Goal: Information Seeking & Learning: Learn about a topic

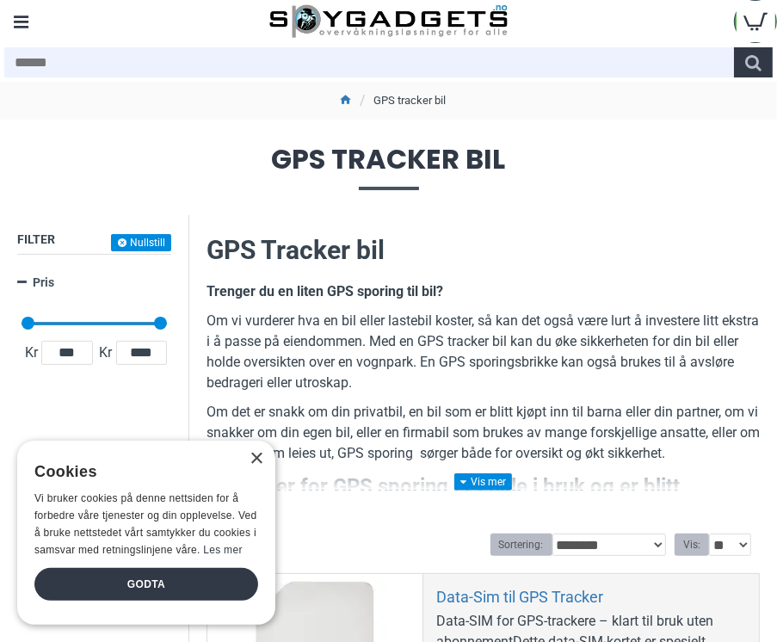
drag, startPoint x: 255, startPoint y: 439, endPoint x: 278, endPoint y: 433, distance: 24.0
click at [255, 453] on div "×" at bounding box center [255, 459] width 13 height 13
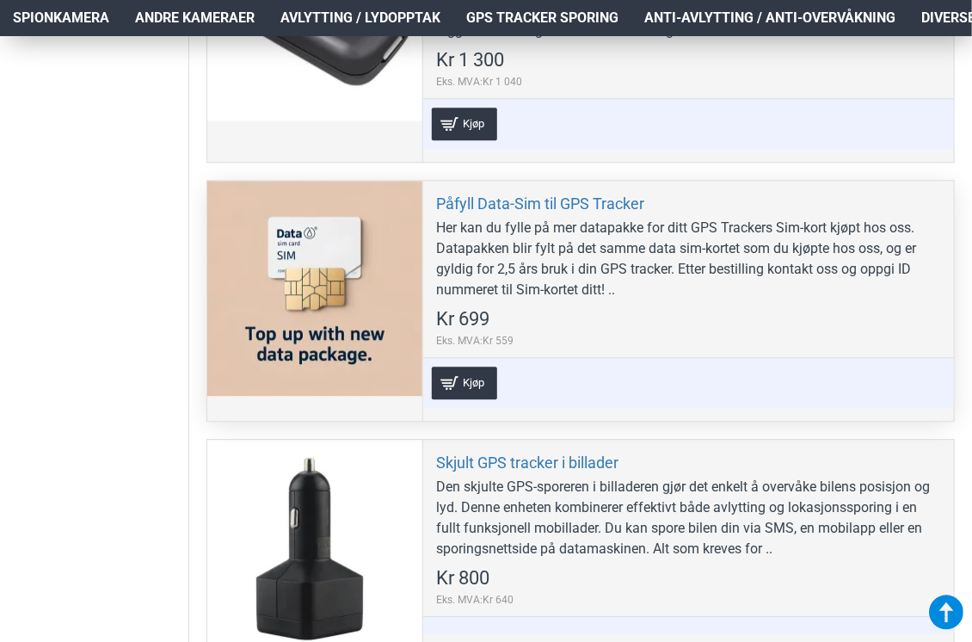
scroll to position [1635, 0]
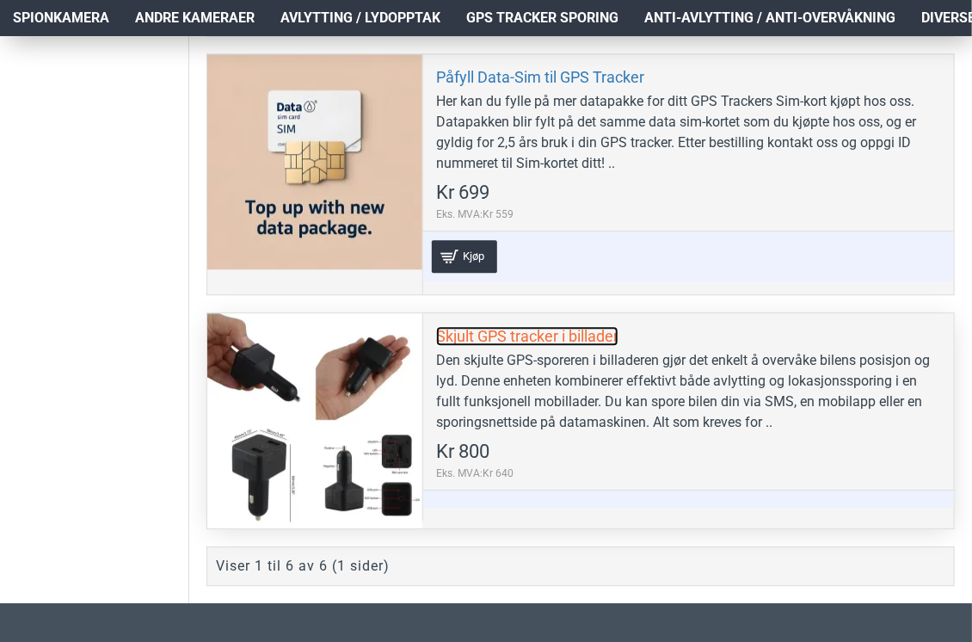
click at [542, 334] on link "Skjult GPS tracker i billader" at bounding box center [527, 336] width 182 height 20
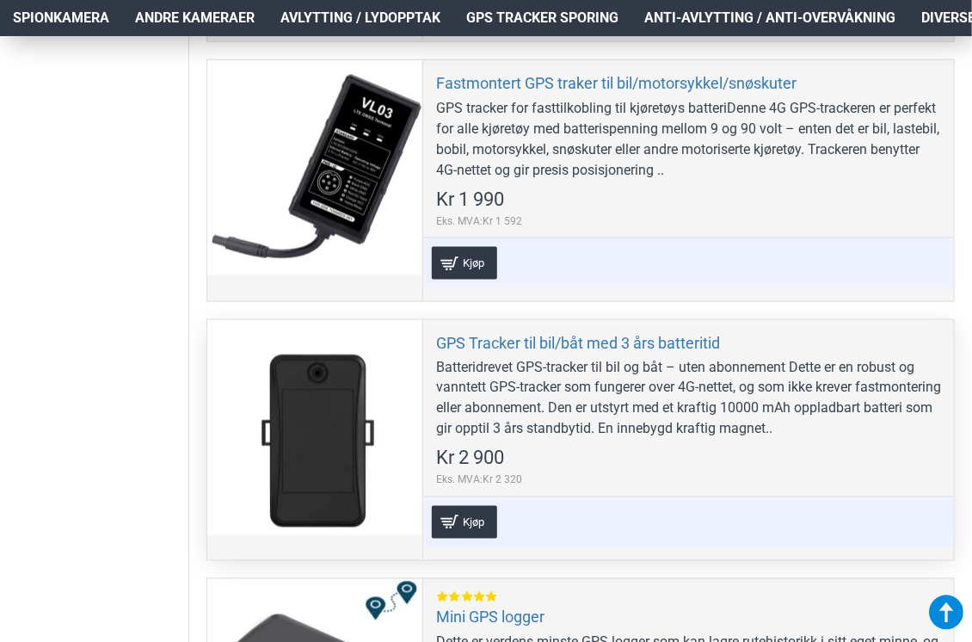
scroll to position [774, 0]
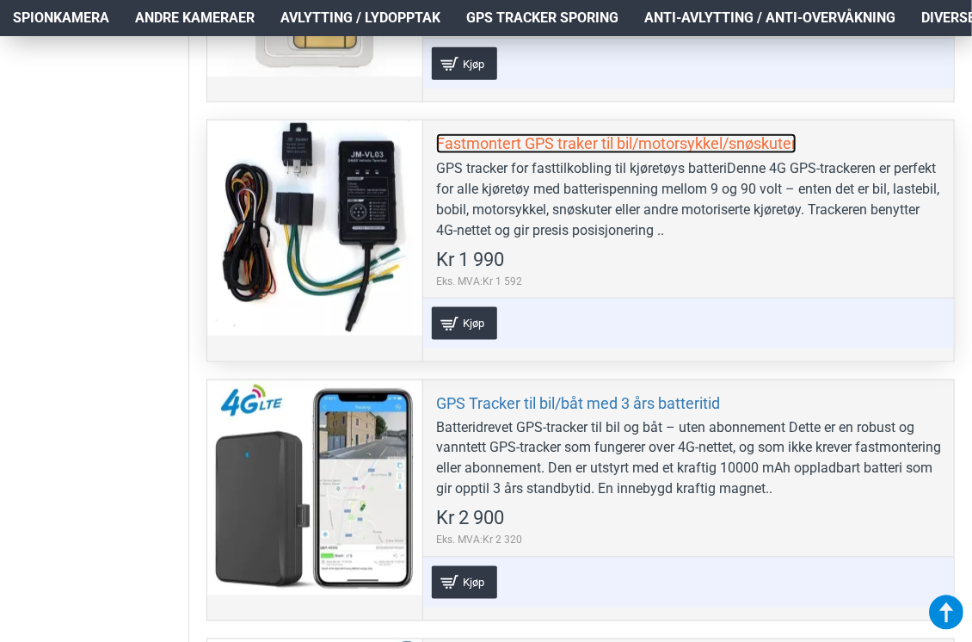
click at [588, 138] on link "Fastmontert GPS traker til bil/motorsykkel/snøskuter" at bounding box center [616, 143] width 360 height 20
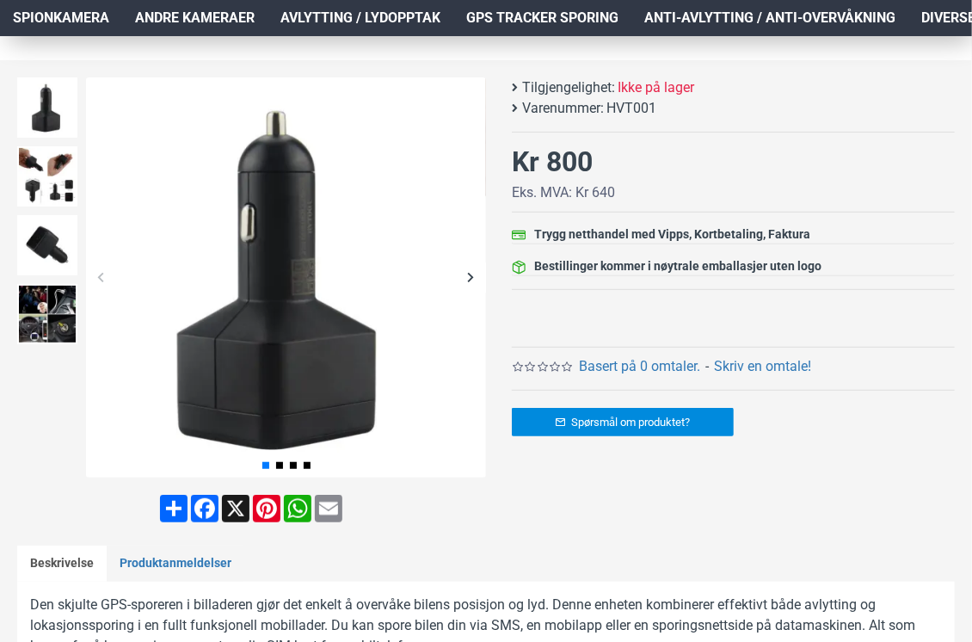
scroll to position [258, 0]
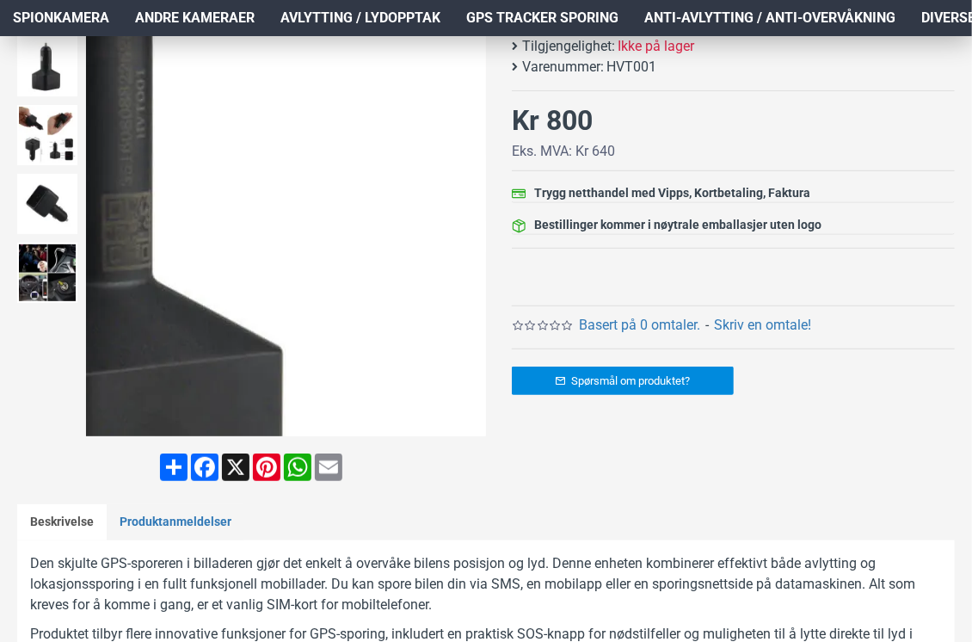
click at [471, 245] on div "Next slide" at bounding box center [471, 236] width 30 height 30
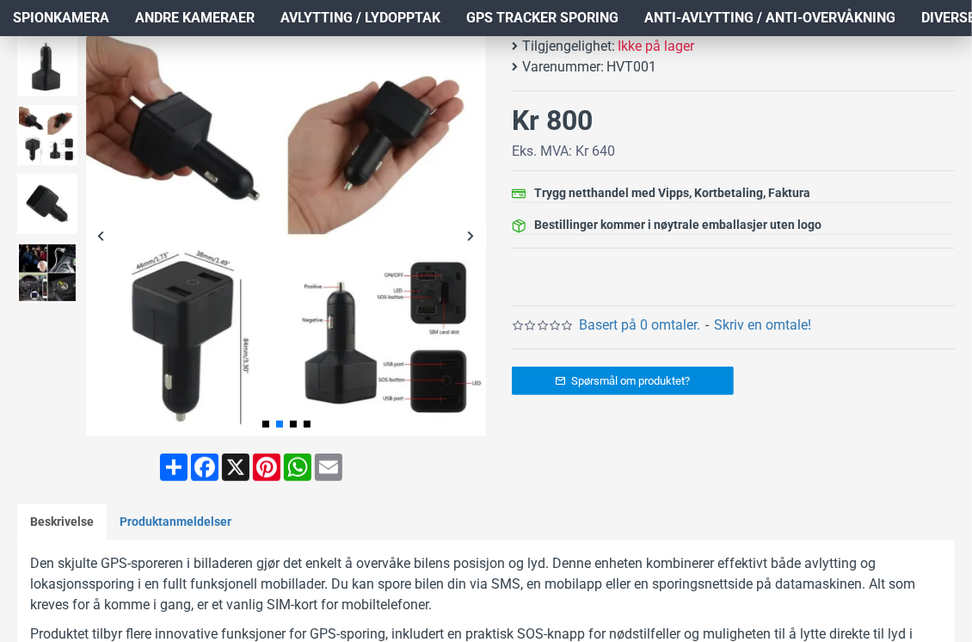
click at [470, 243] on div "Next slide" at bounding box center [471, 236] width 30 height 30
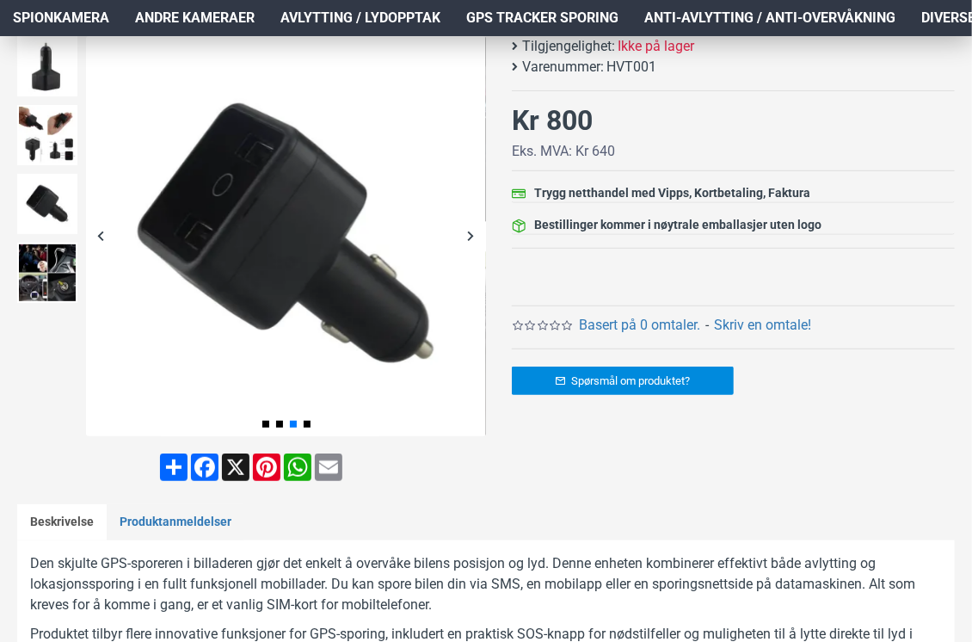
click at [470, 243] on div "Next slide" at bounding box center [471, 236] width 30 height 30
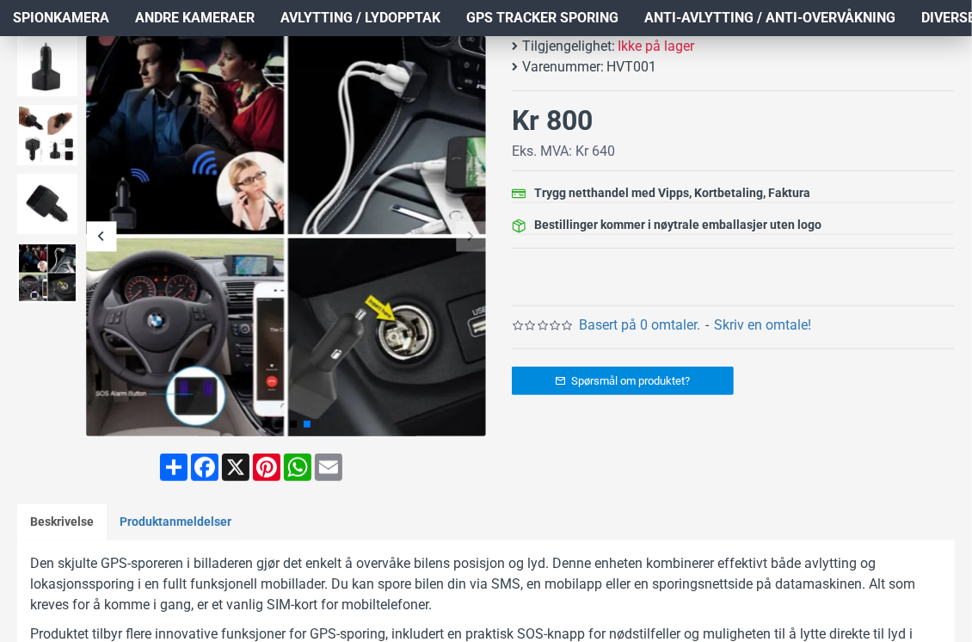
click at [470, 243] on div "Next slide" at bounding box center [471, 236] width 30 height 30
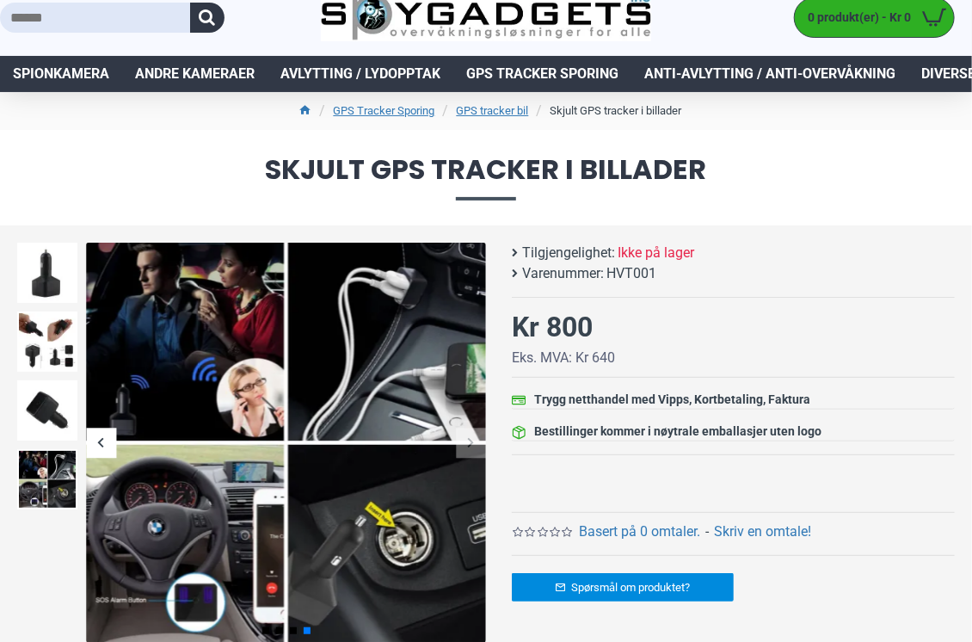
scroll to position [0, 0]
